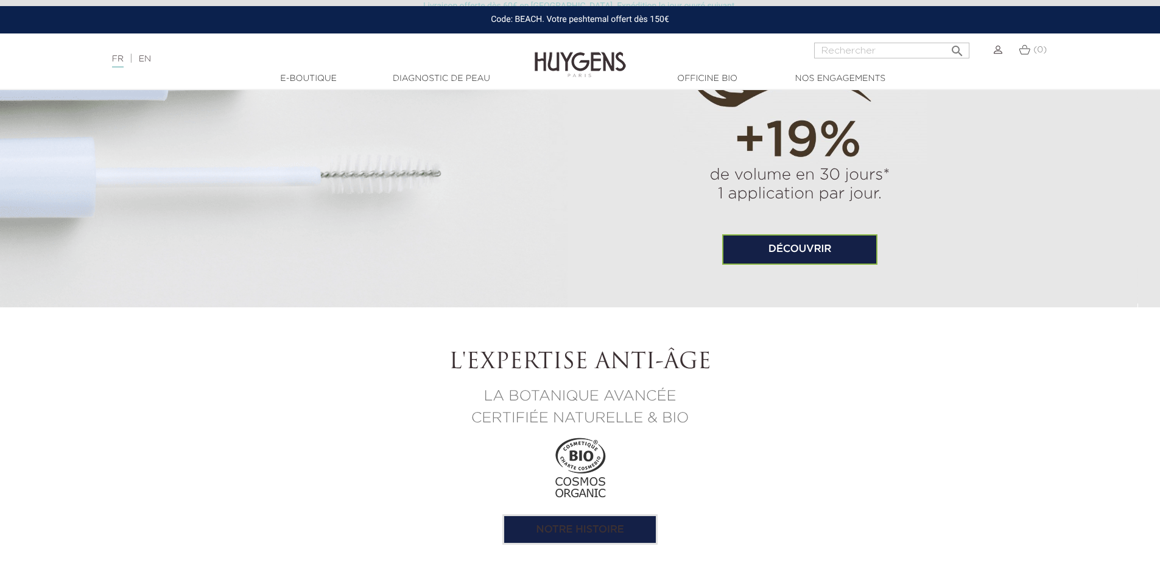
scroll to position [853, 0]
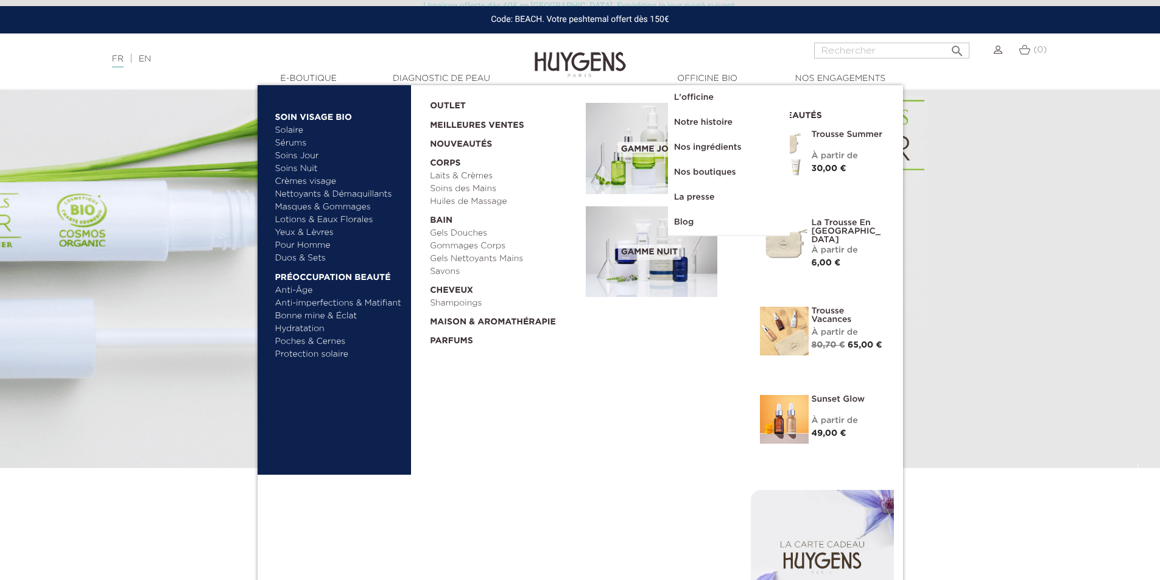
click at [298, 244] on link "Pour Homme" at bounding box center [338, 245] width 127 height 13
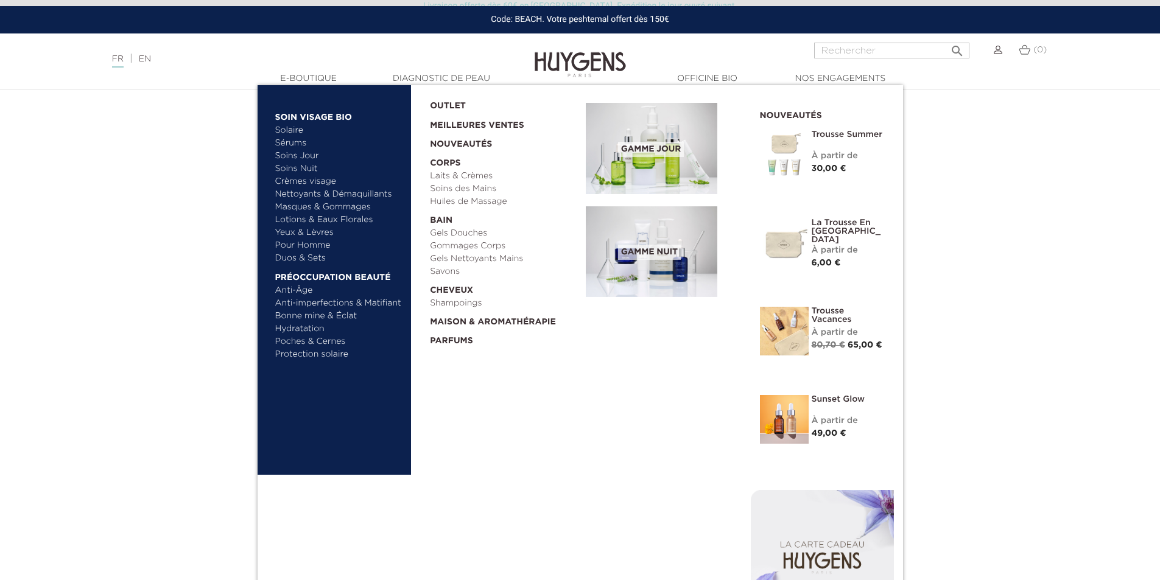
scroll to position [1705, 0]
click at [307, 114] on link "  Soin Visage Bio" at bounding box center [338, 114] width 127 height 19
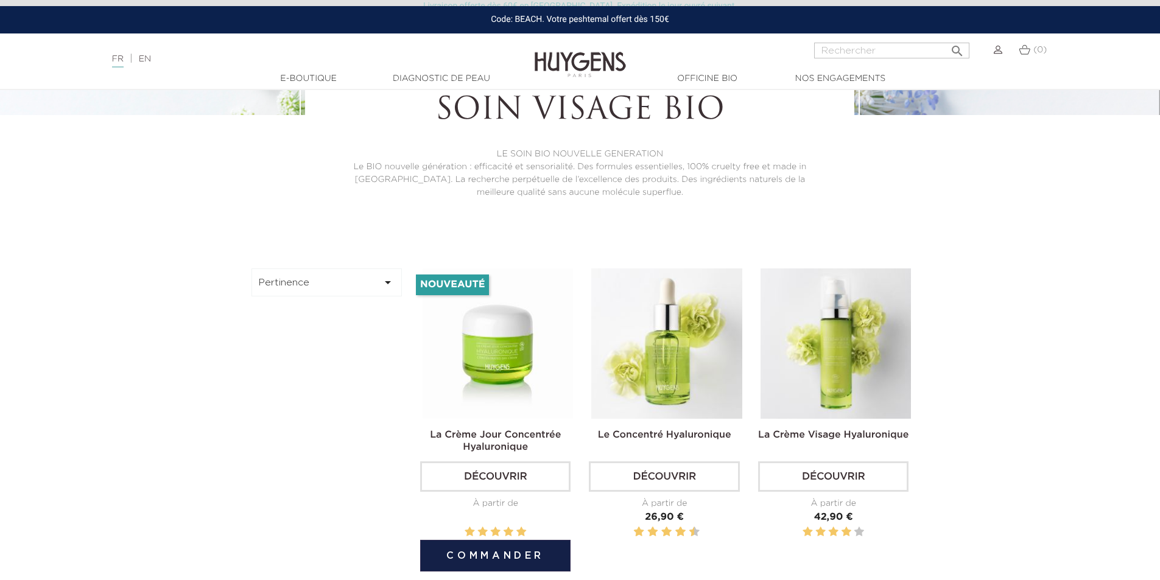
scroll to position [244, 0]
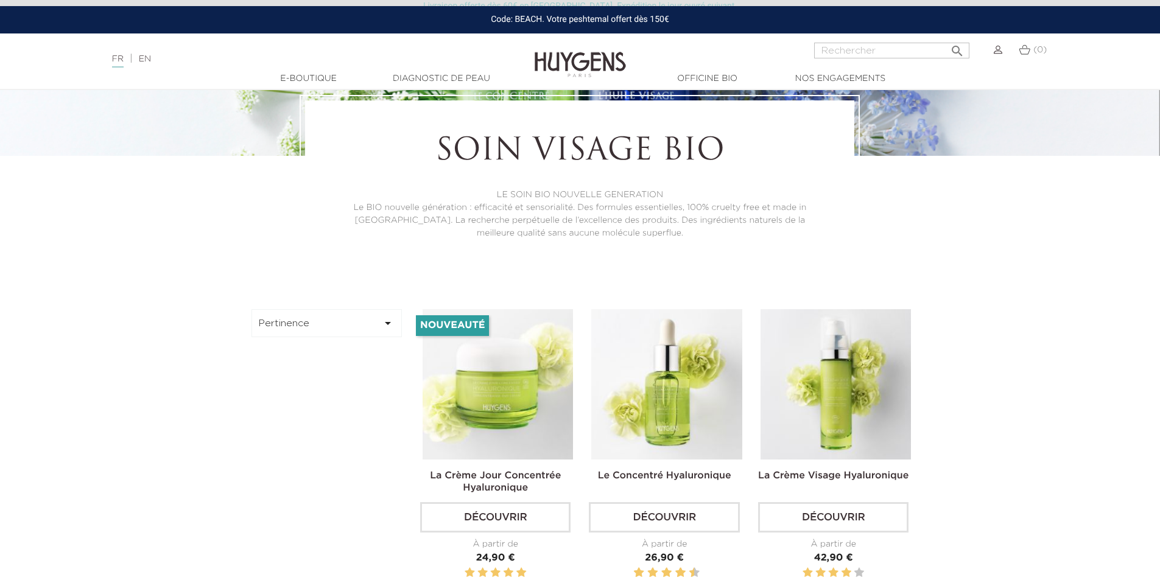
click at [324, 309] on button "Pertinence " at bounding box center [327, 323] width 151 height 28
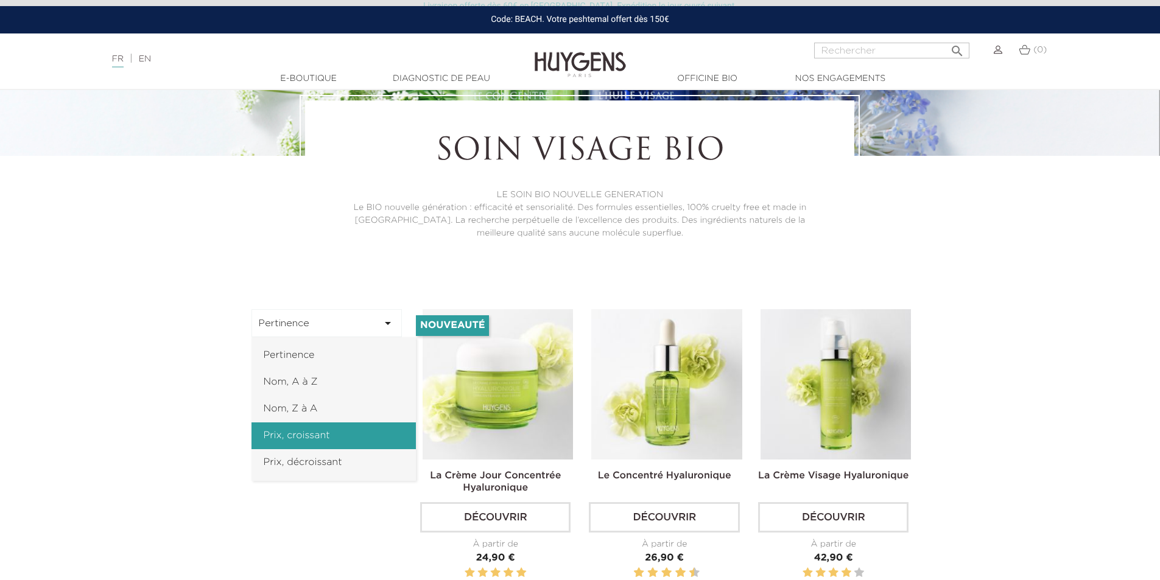
click at [307, 438] on link "Prix, croissant" at bounding box center [334, 436] width 164 height 27
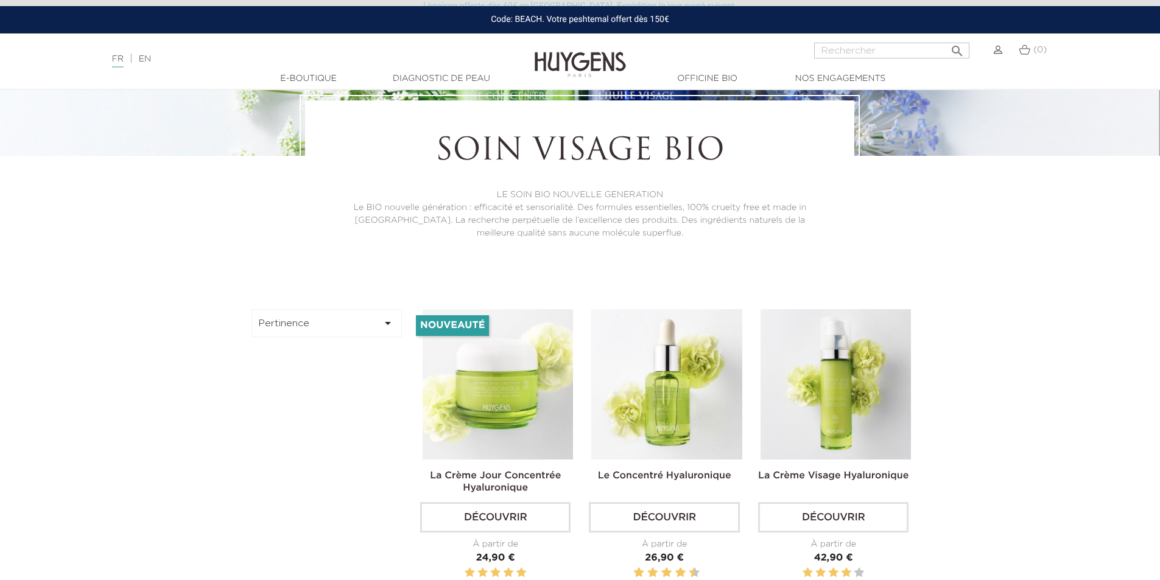
drag, startPoint x: 212, startPoint y: 420, endPoint x: 192, endPoint y: 324, distance: 98.3
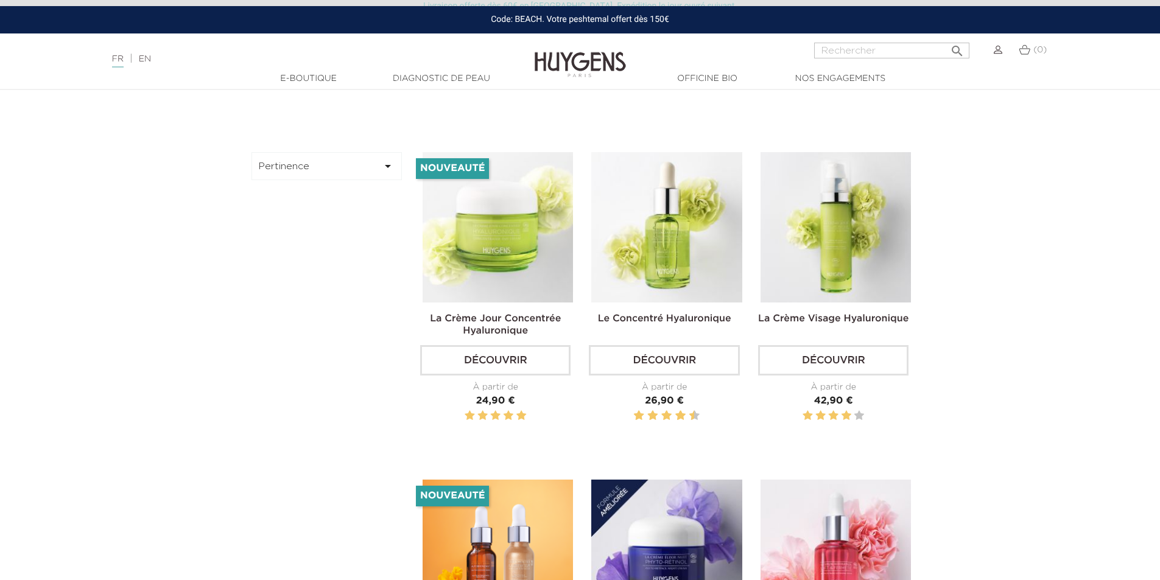
scroll to position [426, 0]
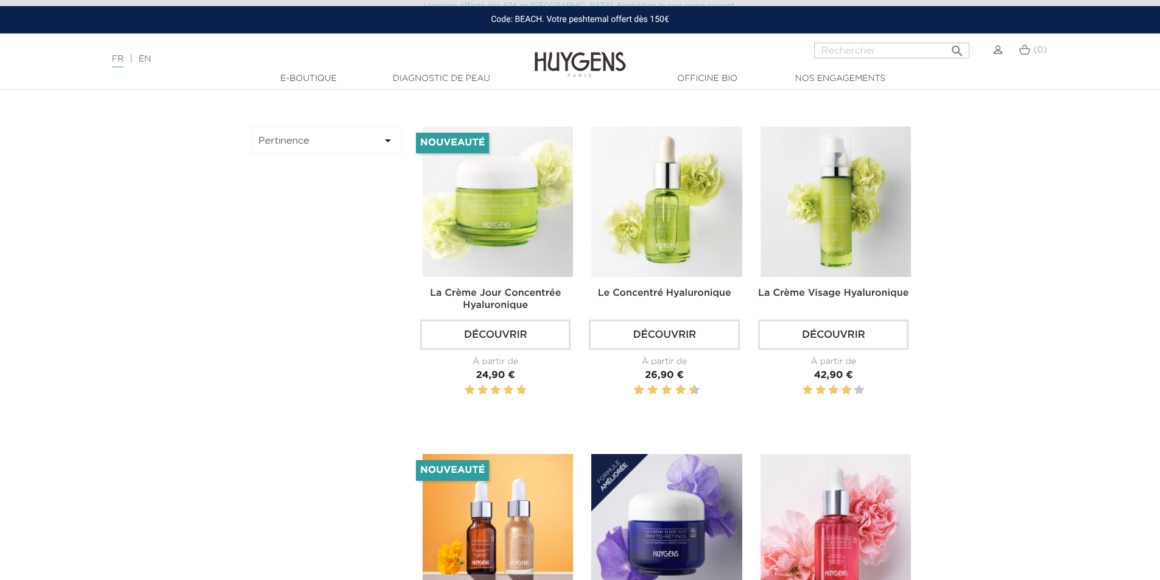
click at [292, 131] on button "Pertinence " at bounding box center [327, 141] width 151 height 28
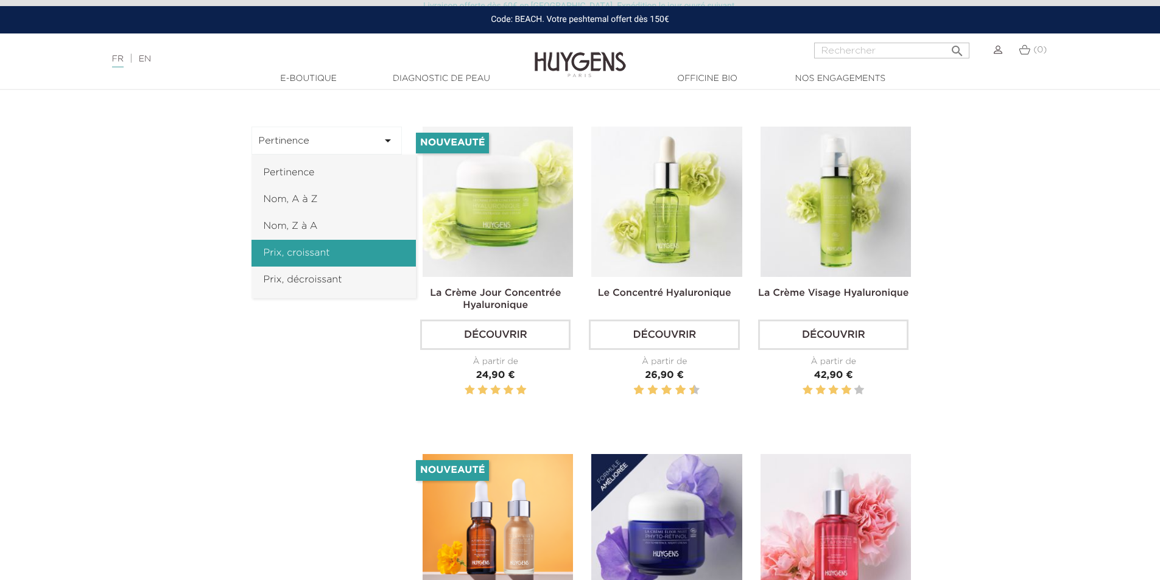
click at [303, 249] on link "Prix, croissant" at bounding box center [334, 253] width 164 height 27
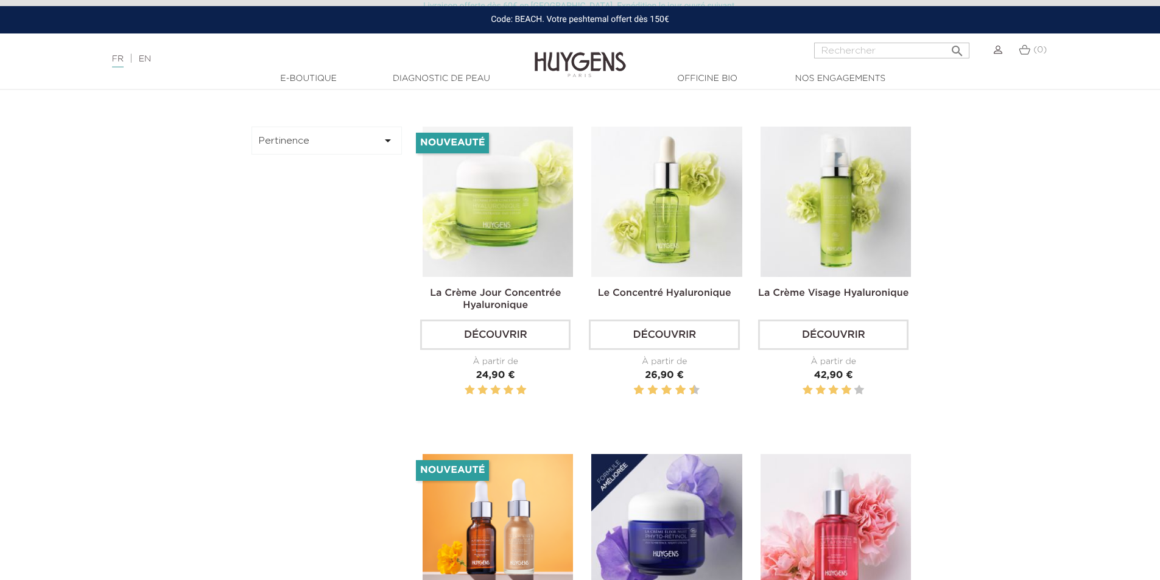
click at [344, 141] on button "Pertinence " at bounding box center [327, 141] width 151 height 28
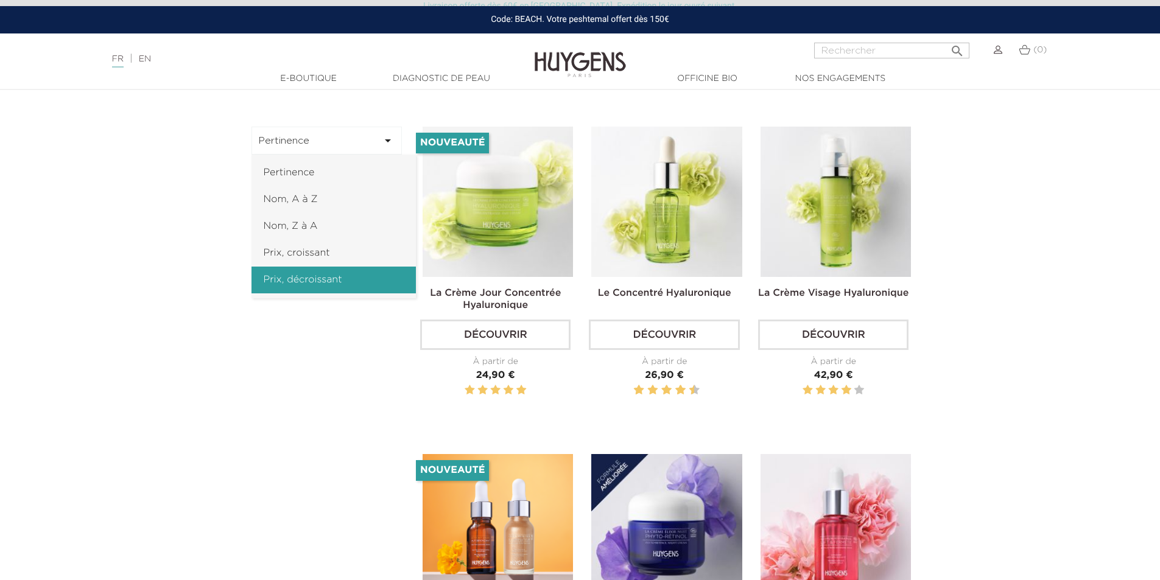
click at [323, 286] on link "Prix, décroissant" at bounding box center [334, 280] width 164 height 27
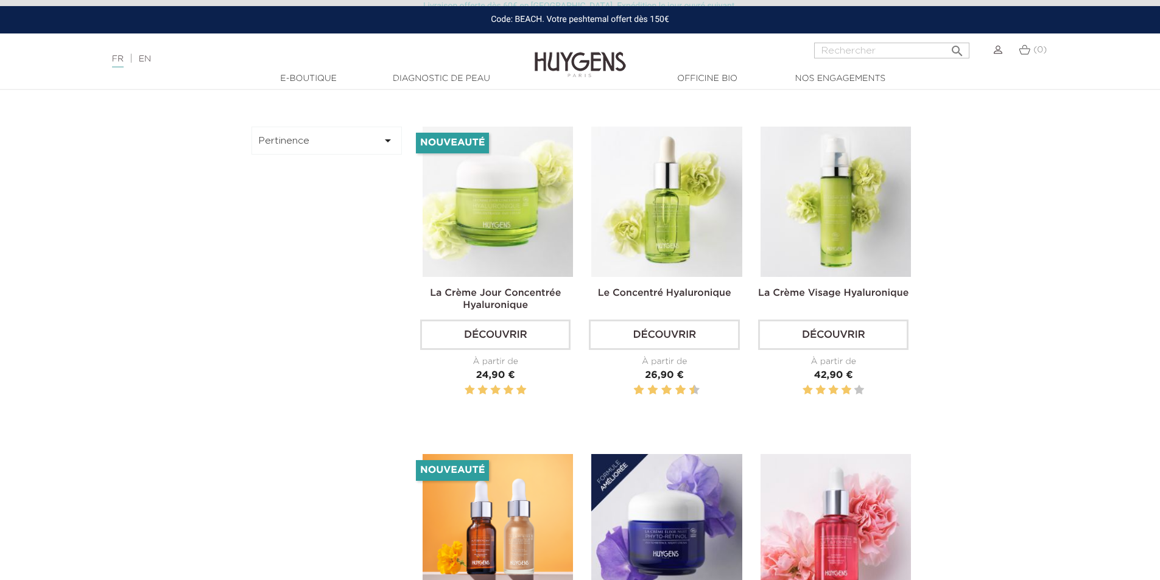
click at [341, 153] on button "Pertinence " at bounding box center [327, 141] width 151 height 28
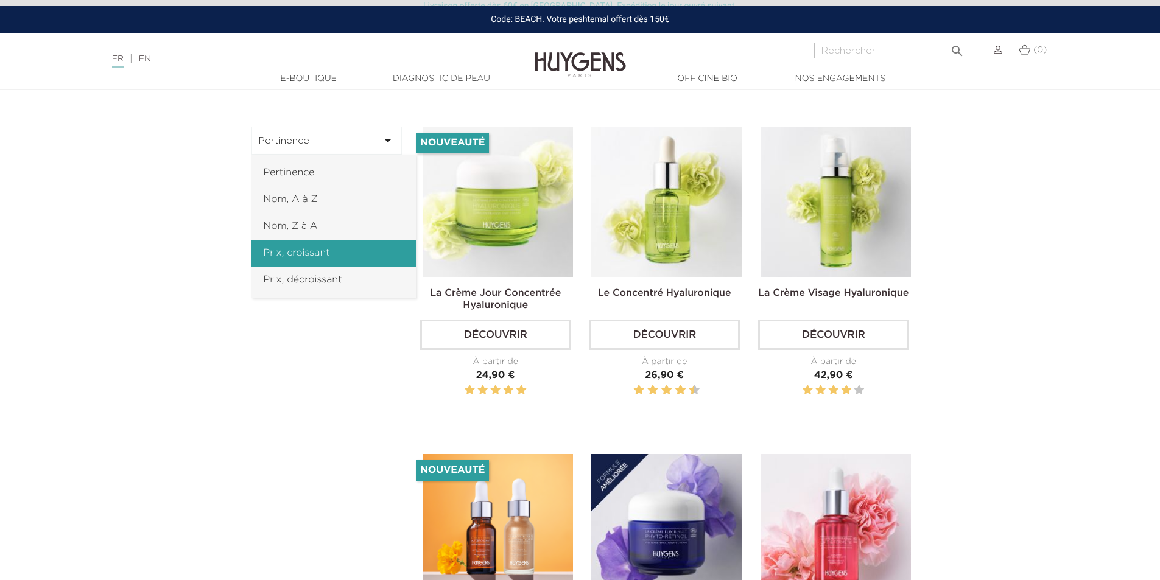
click at [315, 253] on link "Prix, croissant" at bounding box center [334, 253] width 164 height 27
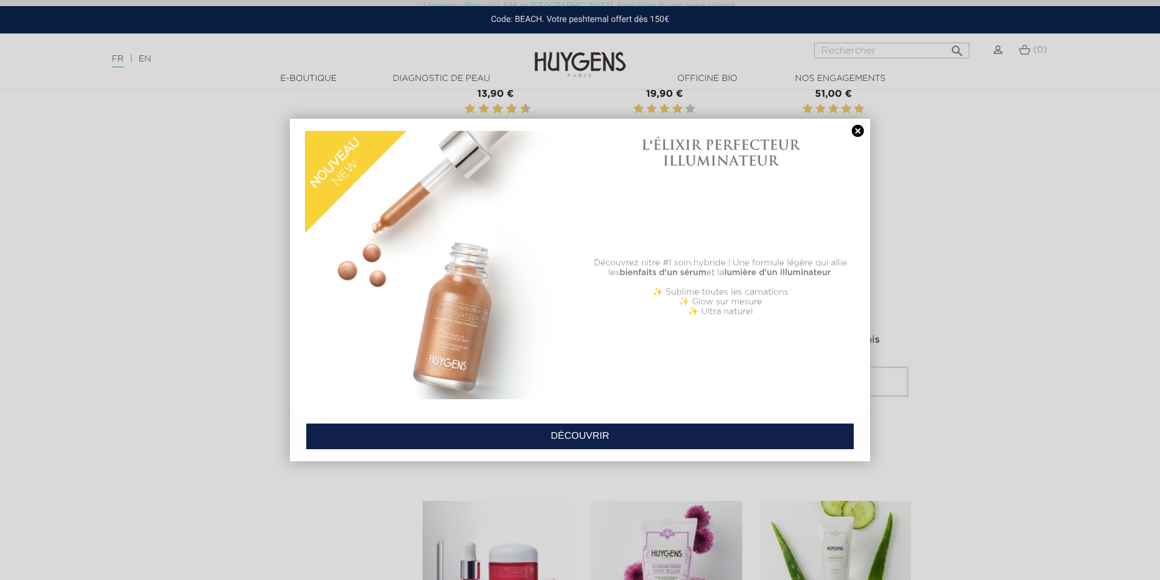
scroll to position [2436, 0]
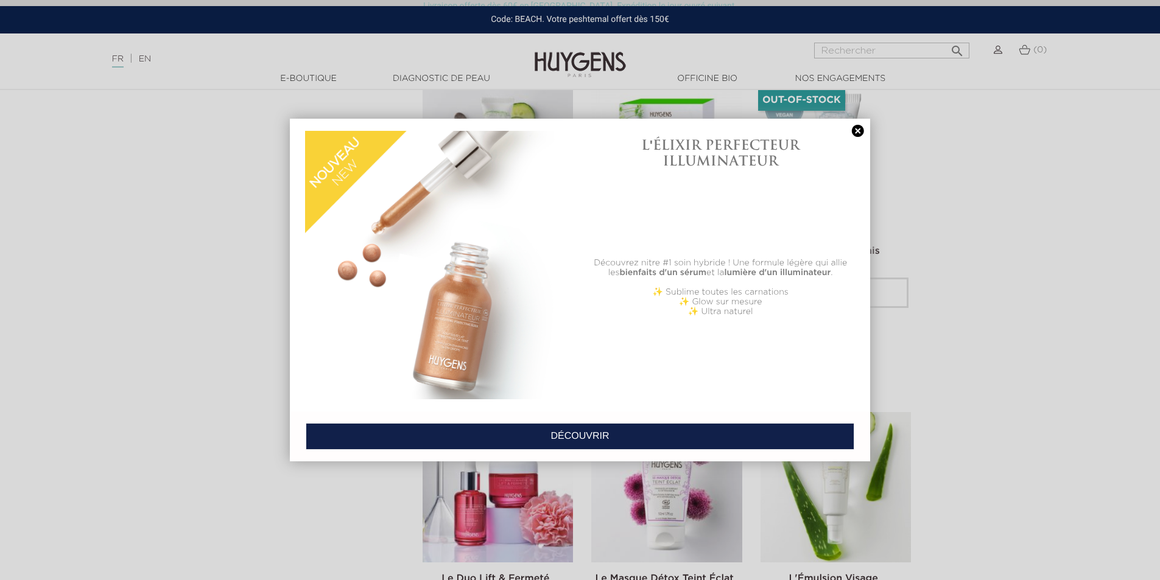
click at [862, 128] on link at bounding box center [858, 131] width 17 height 13
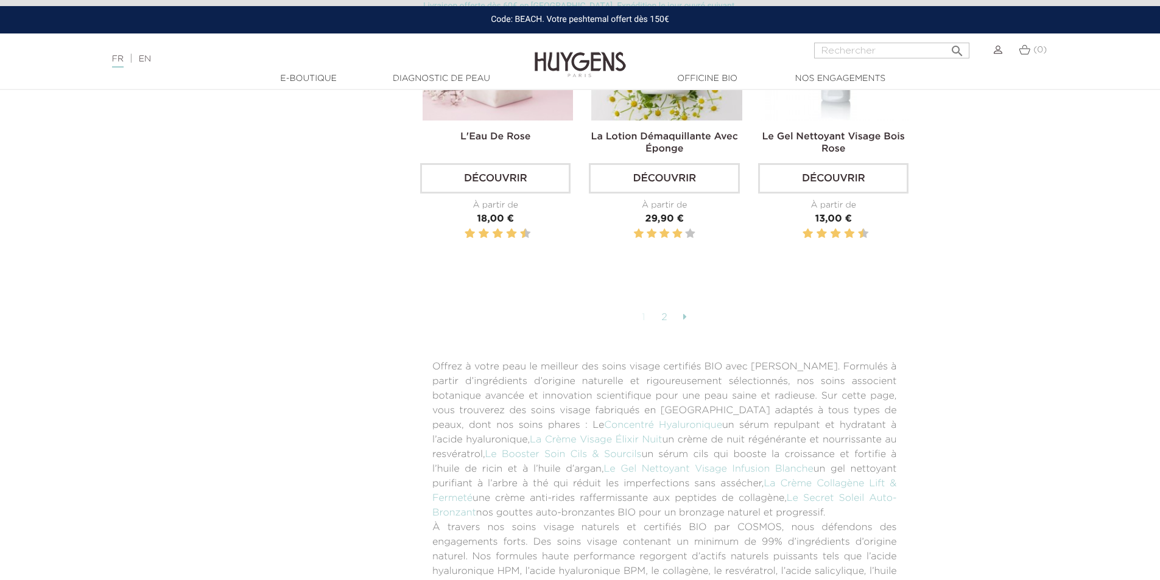
scroll to position [3167, 0]
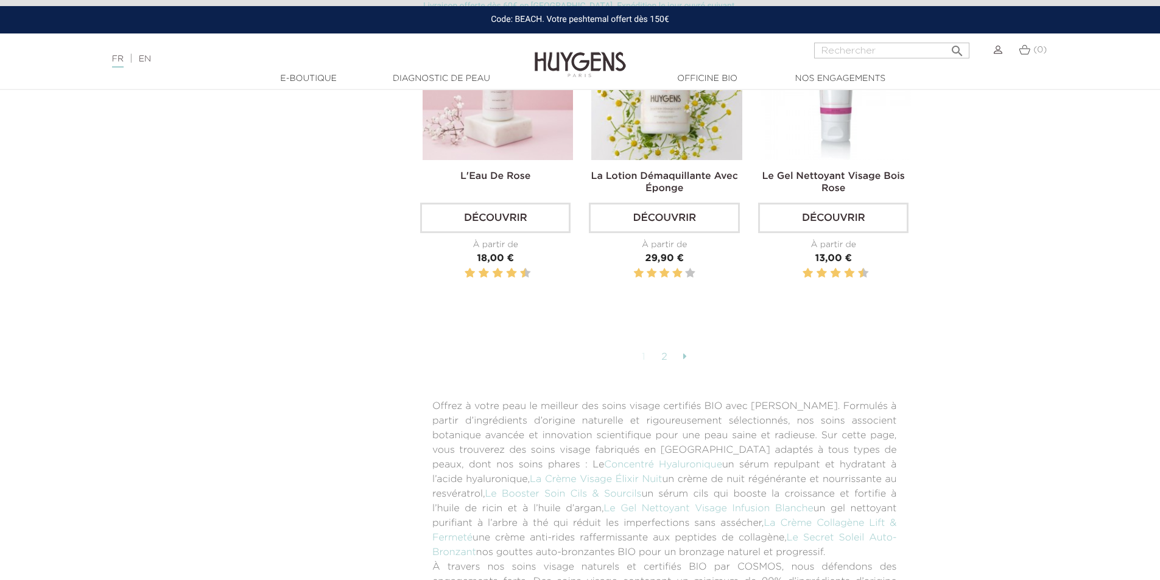
click at [660, 347] on link "2" at bounding box center [664, 357] width 19 height 21
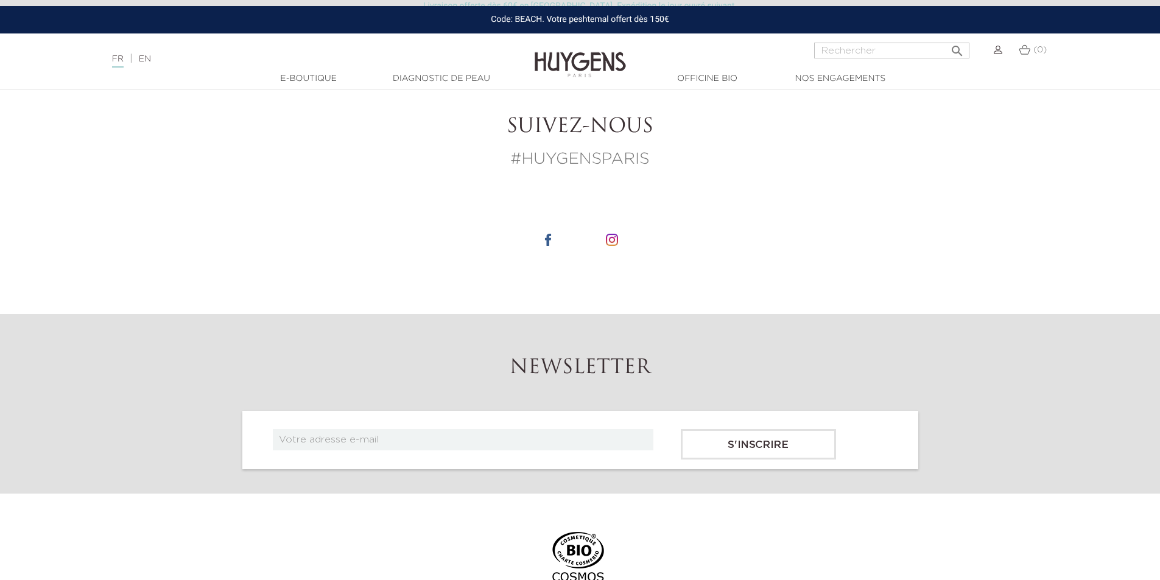
scroll to position [3106, 0]
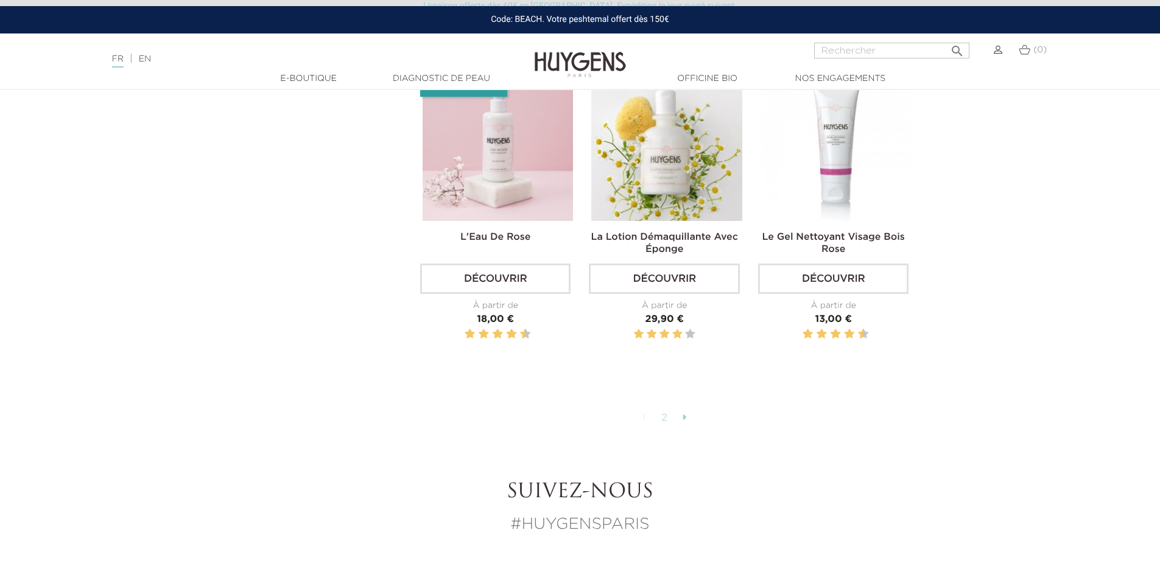
click at [666, 412] on link "2" at bounding box center [664, 418] width 19 height 21
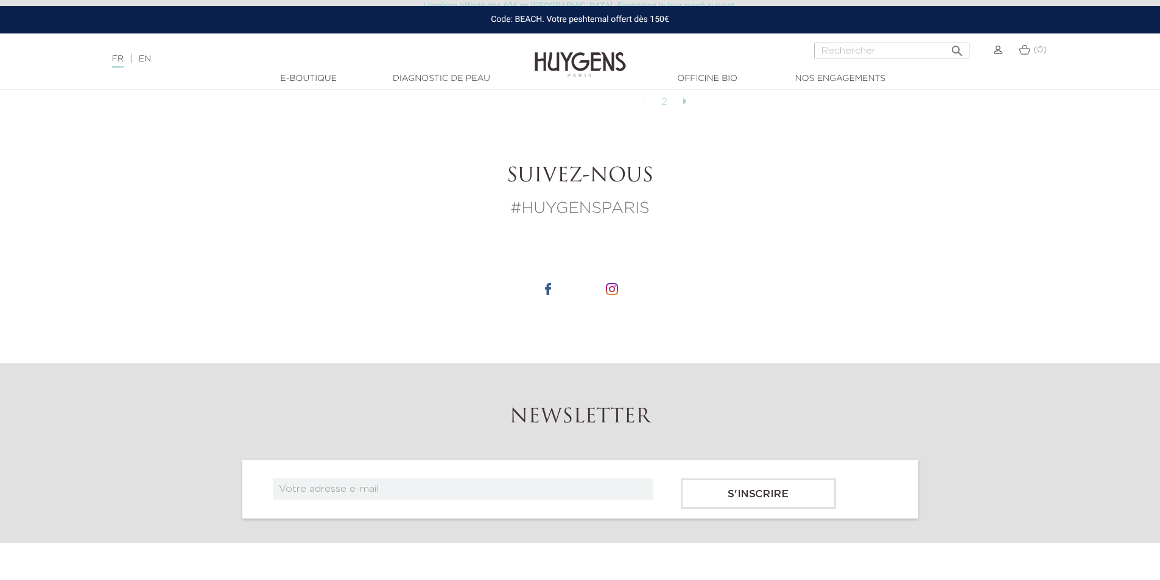
scroll to position [3397, 0]
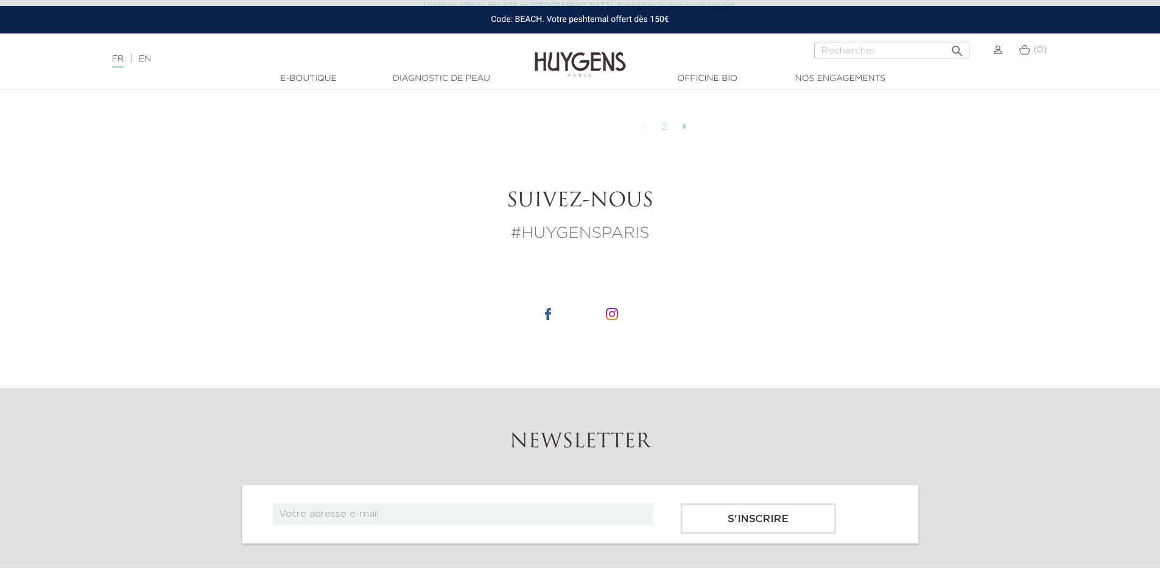
click at [646, 119] on link "1" at bounding box center [644, 127] width 16 height 21
click at [667, 117] on link "2" at bounding box center [664, 127] width 19 height 21
click at [691, 119] on link at bounding box center [685, 127] width 16 height 21
click at [688, 120] on link at bounding box center [685, 127] width 16 height 21
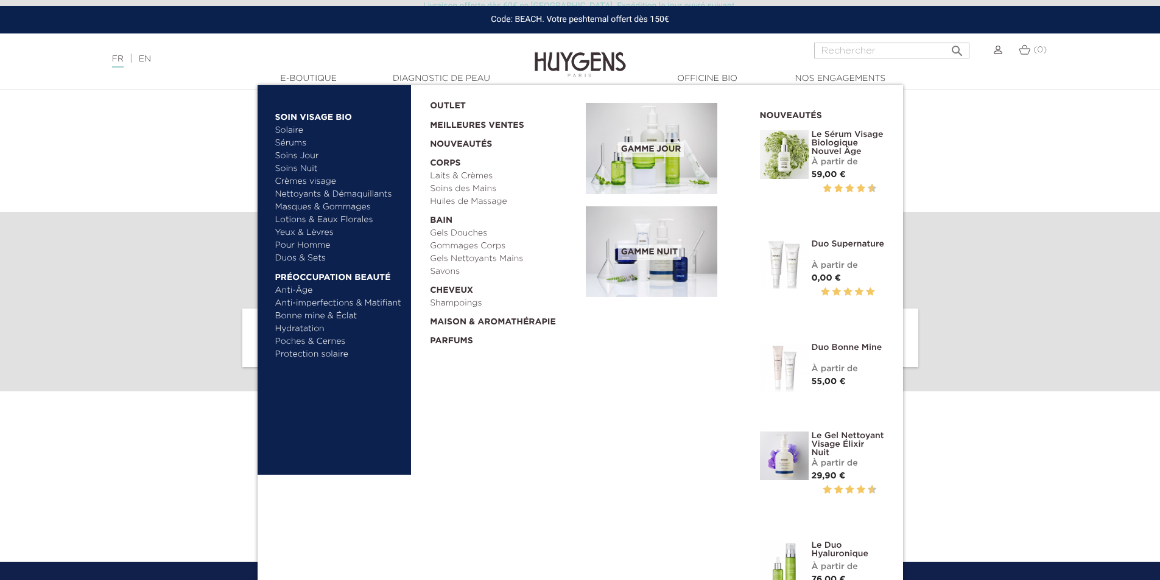
scroll to position [3579, 0]
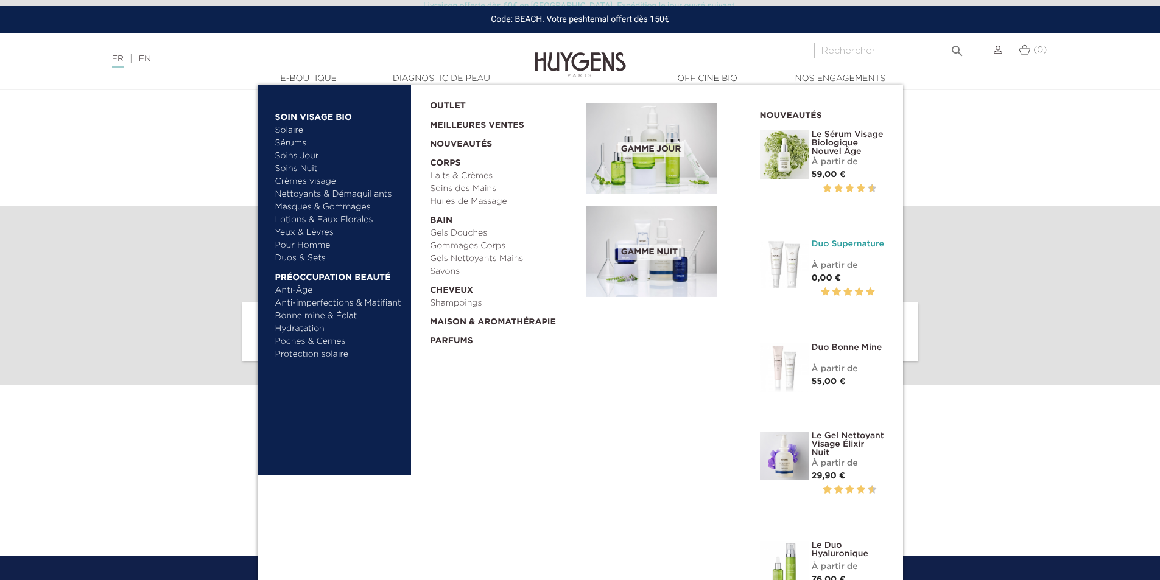
click at [822, 242] on link "Duo Supernature" at bounding box center [848, 244] width 73 height 9
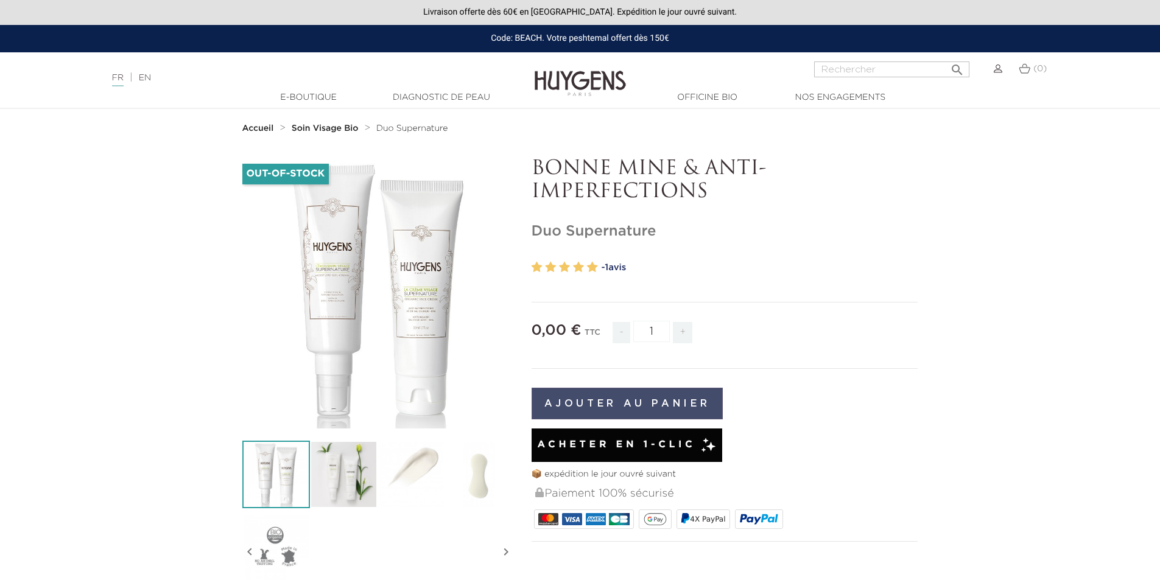
click at [655, 405] on button "Ajouter au panier" at bounding box center [628, 404] width 192 height 32
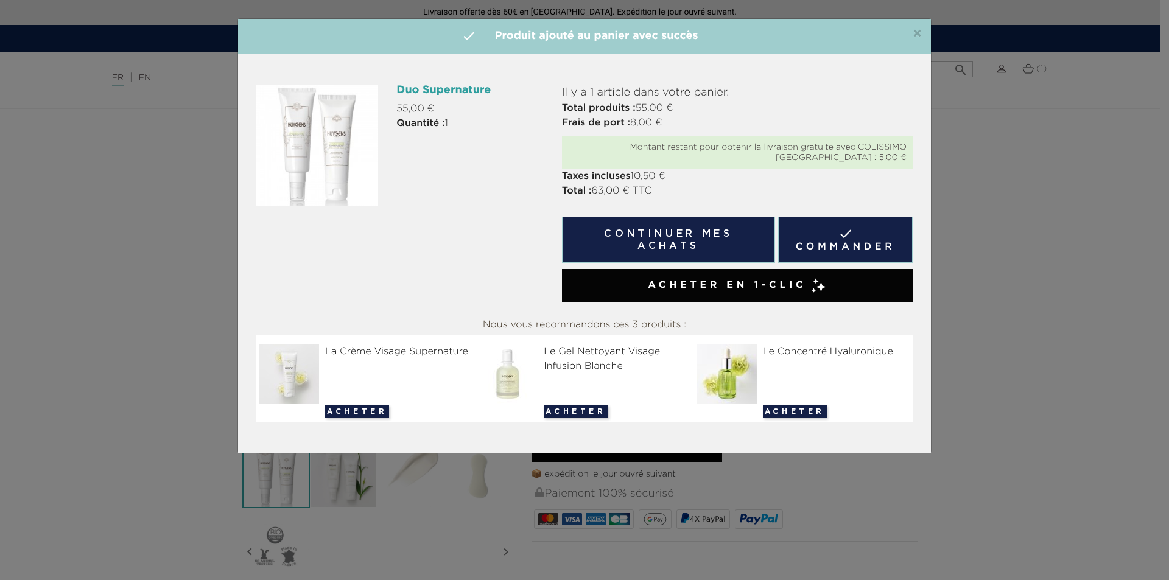
click at [1056, 245] on div "×  Produit ajouté au panier avec succès Duo Supernature 55,00 € Quantité : 1 I…" at bounding box center [584, 290] width 1169 height 580
